Goal: Navigation & Orientation: Find specific page/section

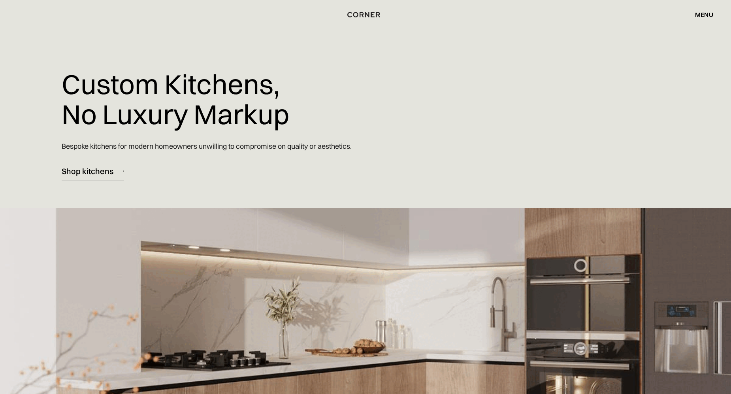
click at [703, 12] on div "menu" at bounding box center [704, 14] width 18 height 6
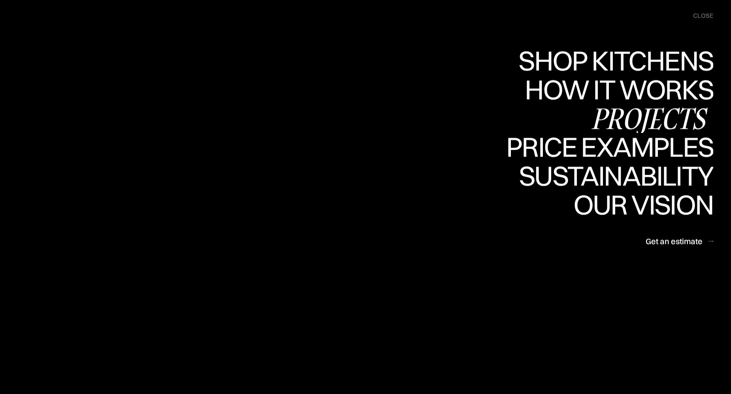
click at [0, 0] on div "Projects" at bounding box center [0, 0] width 0 height 0
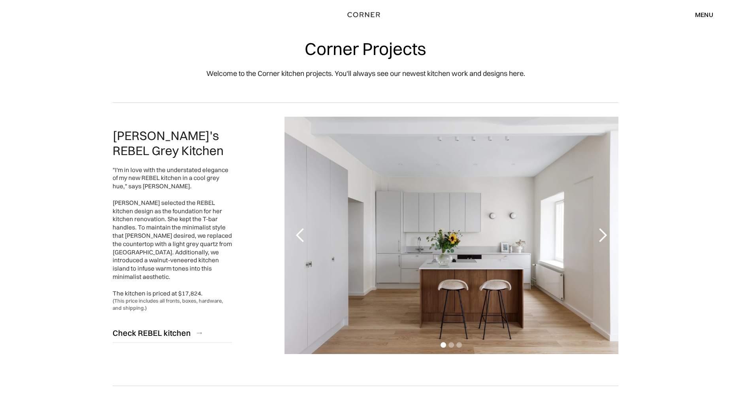
click at [603, 237] on div "next slide" at bounding box center [603, 235] width 16 height 16
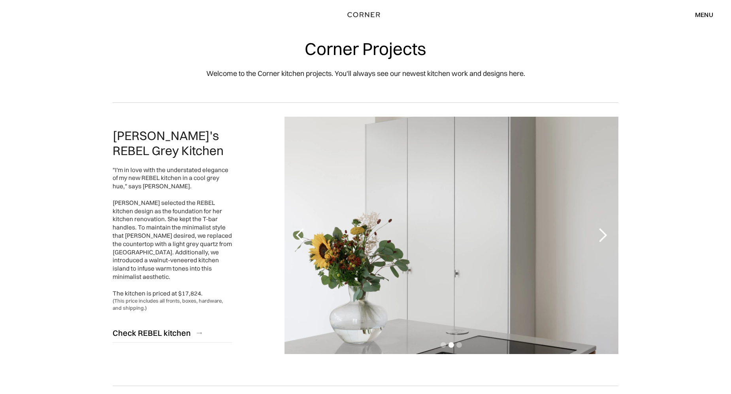
click at [603, 237] on div "next slide" at bounding box center [603, 235] width 16 height 16
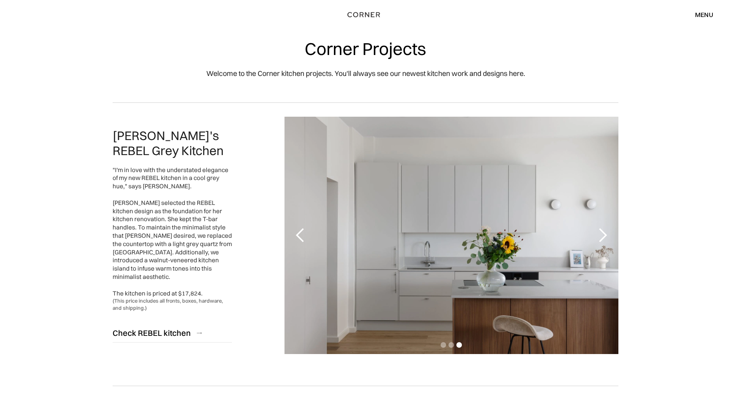
click at [603, 237] on div "next slide" at bounding box center [603, 235] width 16 height 16
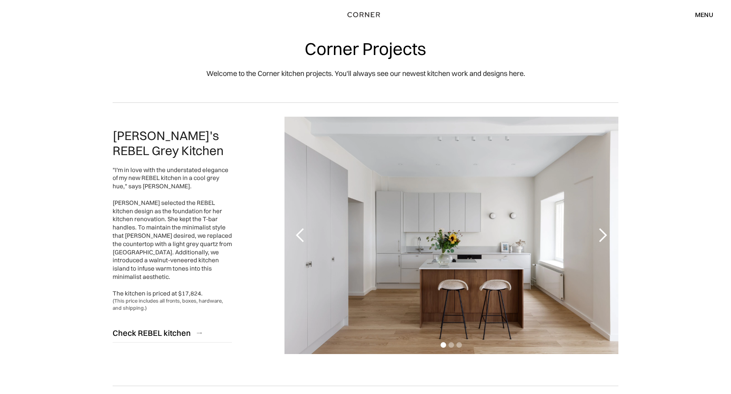
click at [702, 11] on div "menu" at bounding box center [704, 14] width 18 height 6
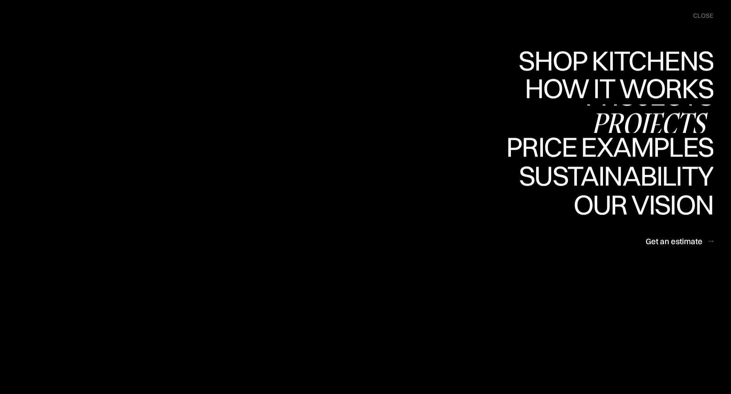
click at [673, 118] on div "Projects" at bounding box center [649, 123] width 128 height 28
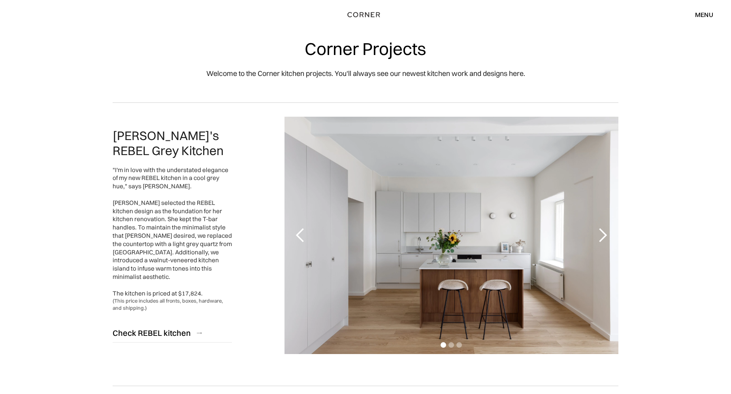
click at [709, 13] on div "menu" at bounding box center [704, 14] width 18 height 6
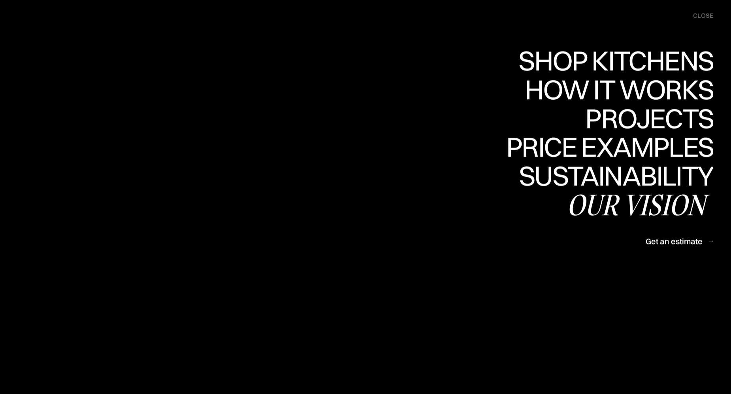
click at [634, 202] on div "Our vision" at bounding box center [640, 205] width 147 height 28
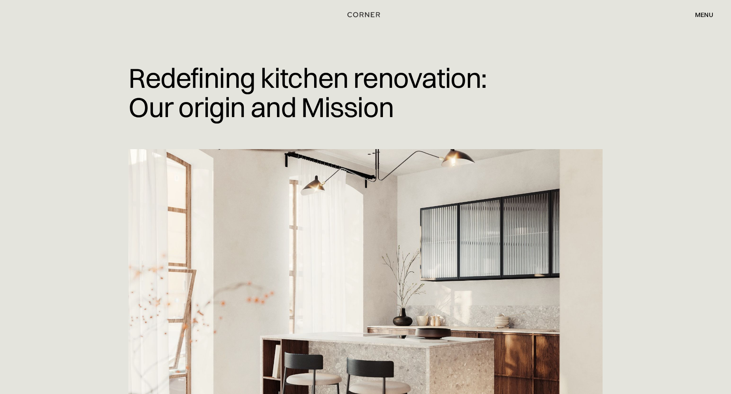
click at [704, 15] on div "menu" at bounding box center [704, 14] width 18 height 6
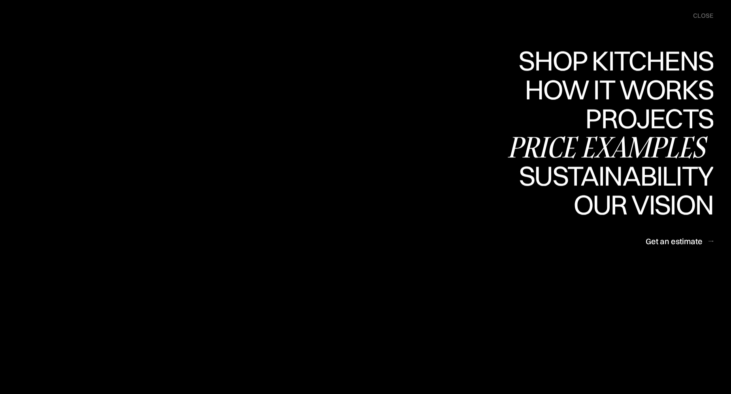
click at [574, 147] on div "Price examples" at bounding box center [609, 147] width 207 height 28
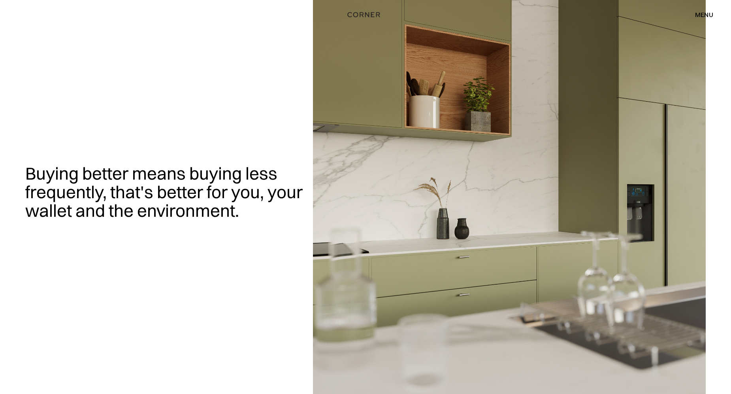
click at [702, 15] on div "menu" at bounding box center [704, 14] width 18 height 6
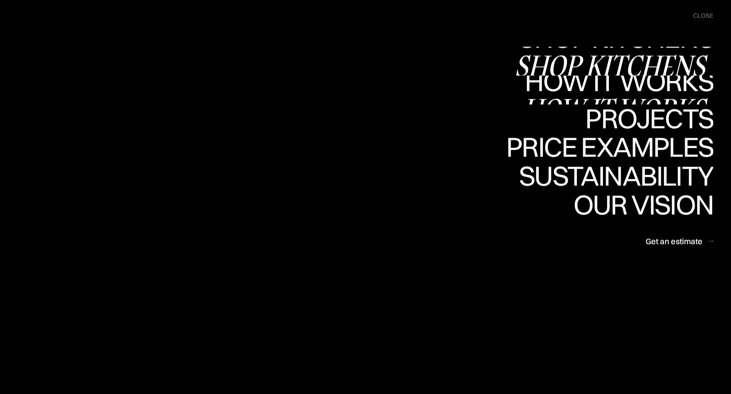
click at [676, 55] on div "Shop Kitchens" at bounding box center [614, 66] width 199 height 28
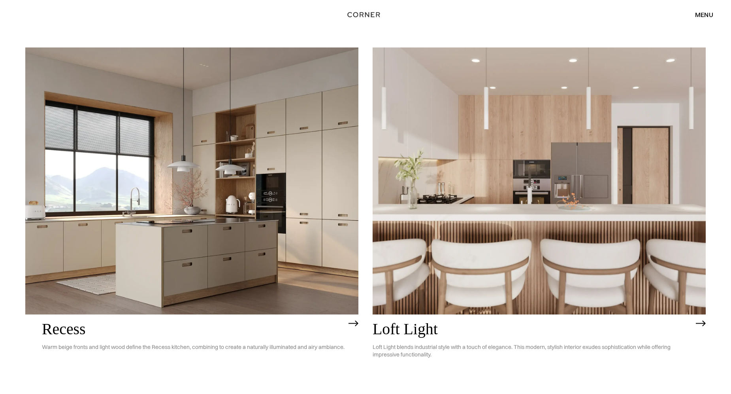
scroll to position [1226, 0]
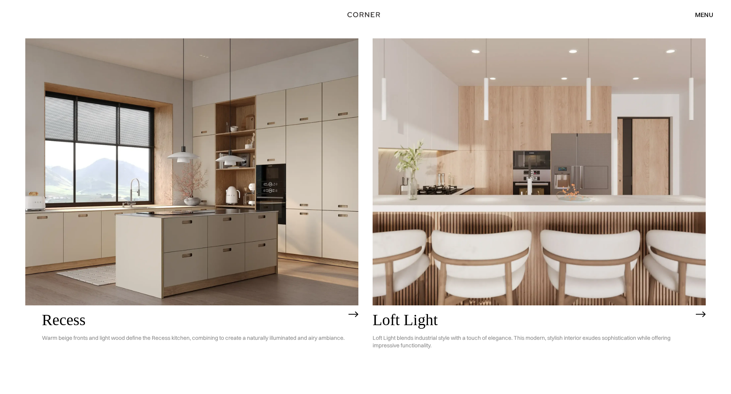
click at [582, 160] on img at bounding box center [539, 171] width 333 height 266
